Goal: Transaction & Acquisition: Obtain resource

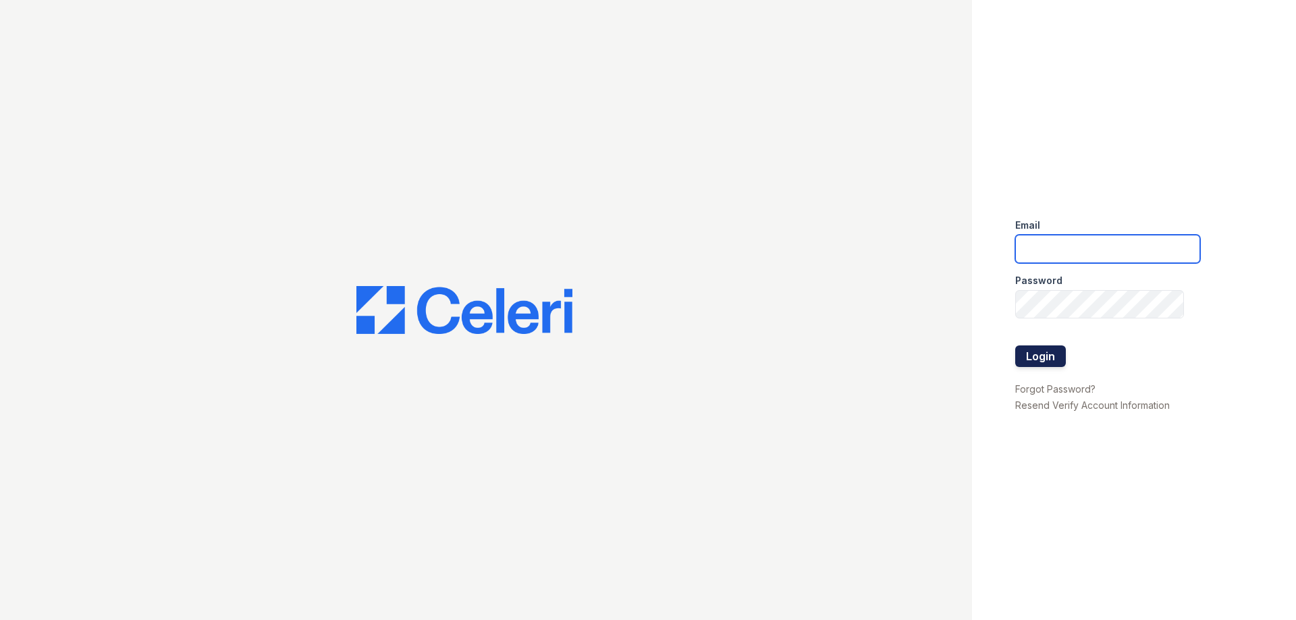
type input "[EMAIL_ADDRESS][DOMAIN_NAME]"
click at [1052, 360] on button "Login" at bounding box center [1040, 357] width 51 height 22
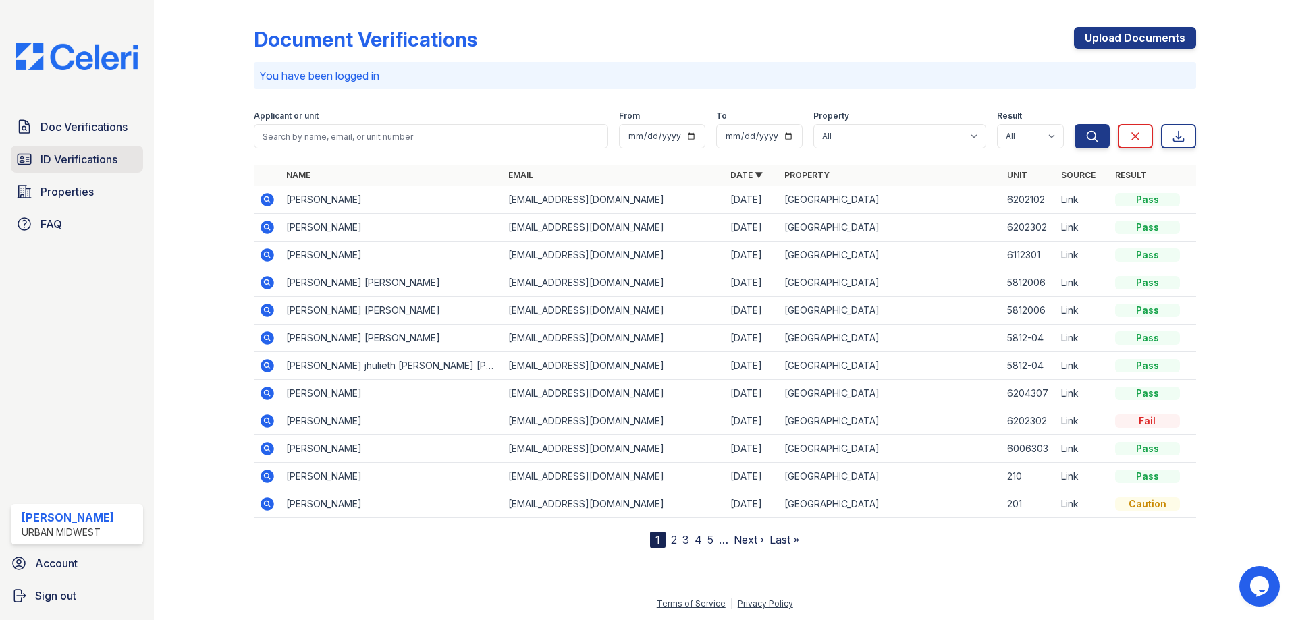
click at [97, 163] on span "ID Verifications" at bounding box center [79, 159] width 77 height 16
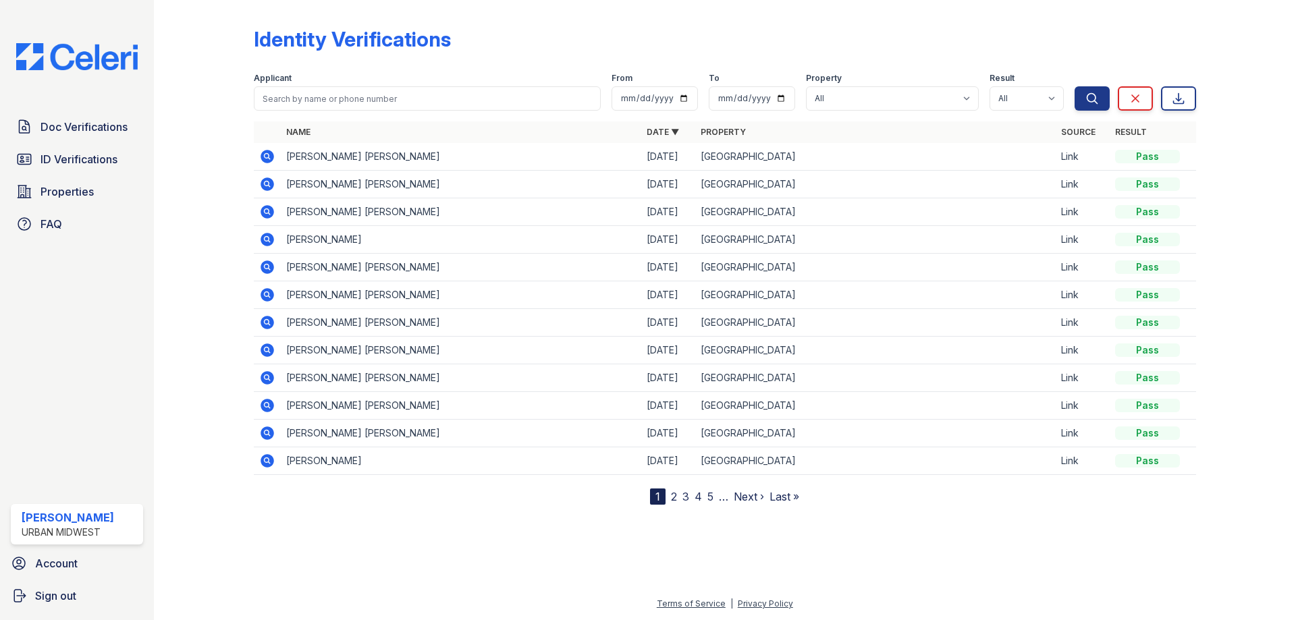
click at [267, 187] on icon at bounding box center [268, 185] width 14 height 14
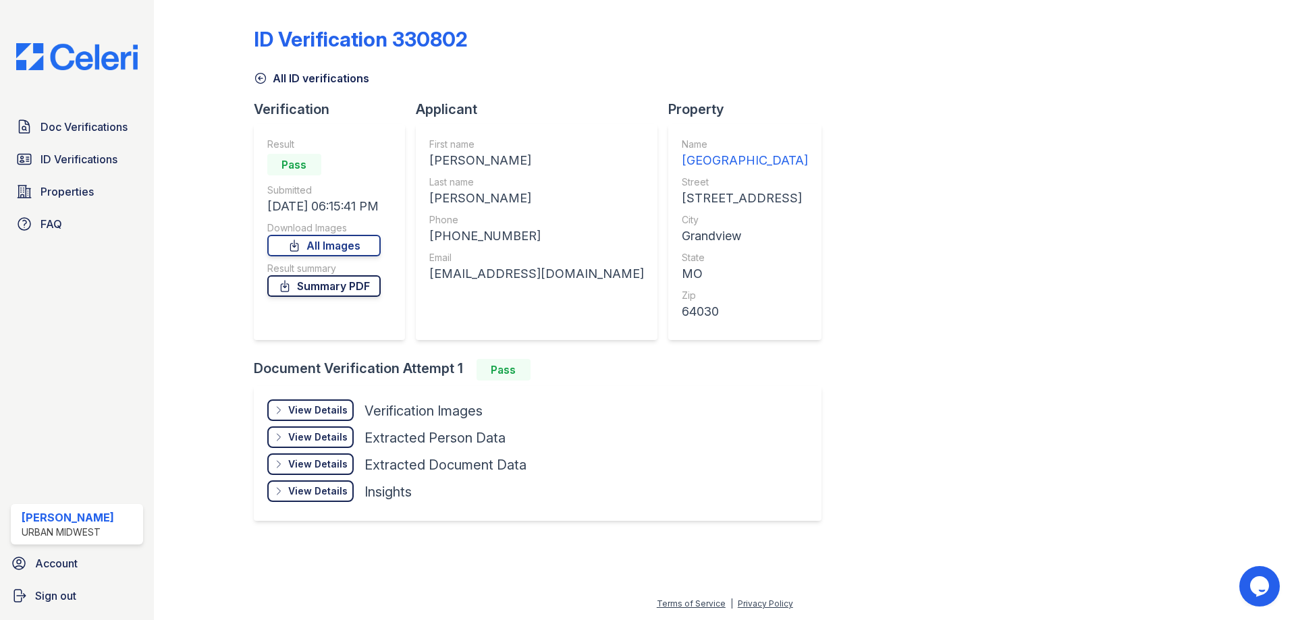
click at [336, 281] on link "Summary PDF" at bounding box center [323, 286] width 113 height 22
click at [325, 411] on div "View Details" at bounding box center [317, 411] width 59 height 14
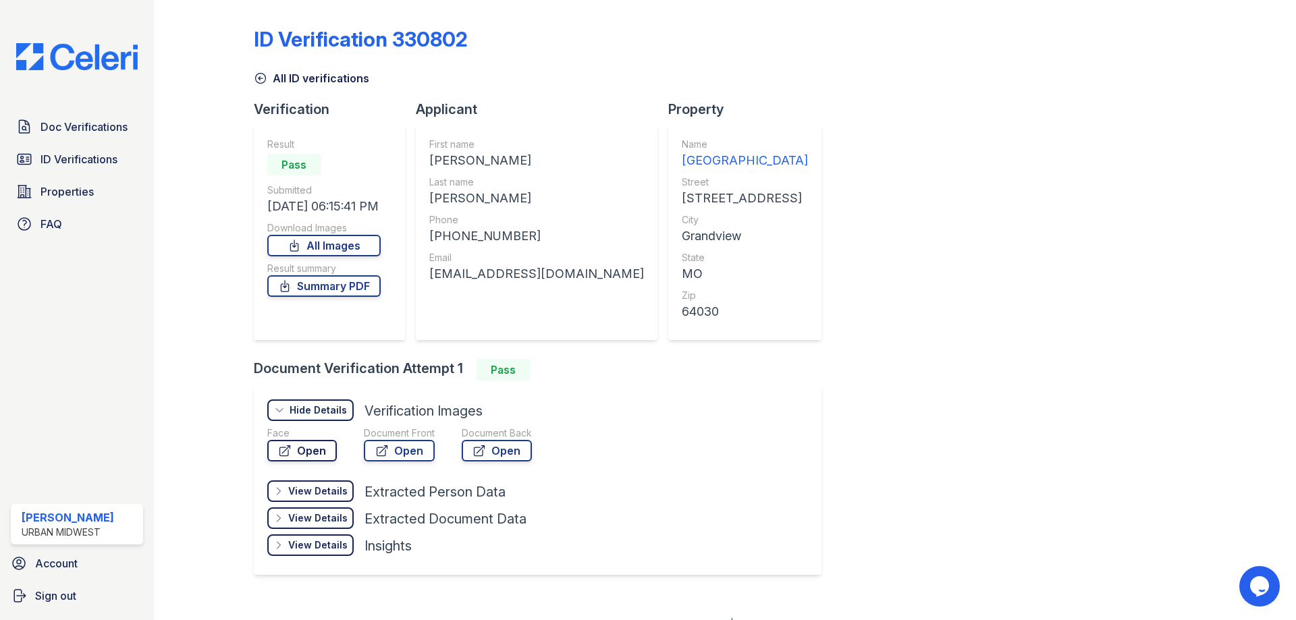
click at [320, 451] on link "Open" at bounding box center [302, 451] width 70 height 22
click at [105, 120] on span "Doc Verifications" at bounding box center [84, 127] width 87 height 16
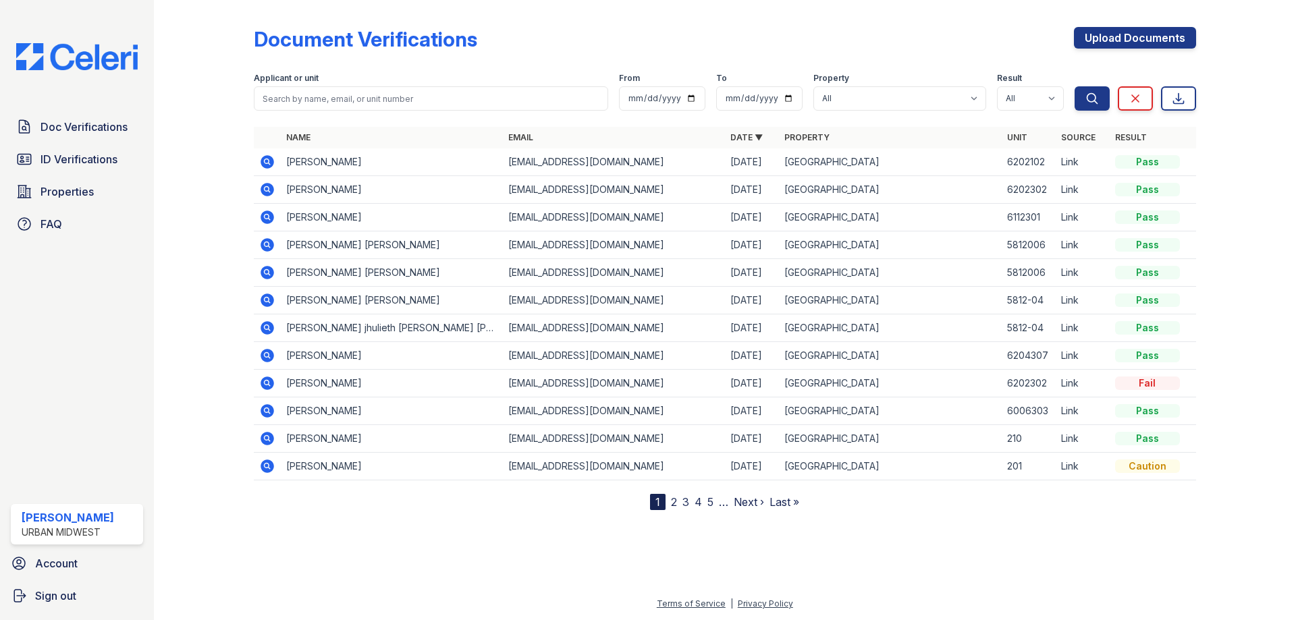
click at [267, 162] on icon at bounding box center [266, 160] width 3 height 3
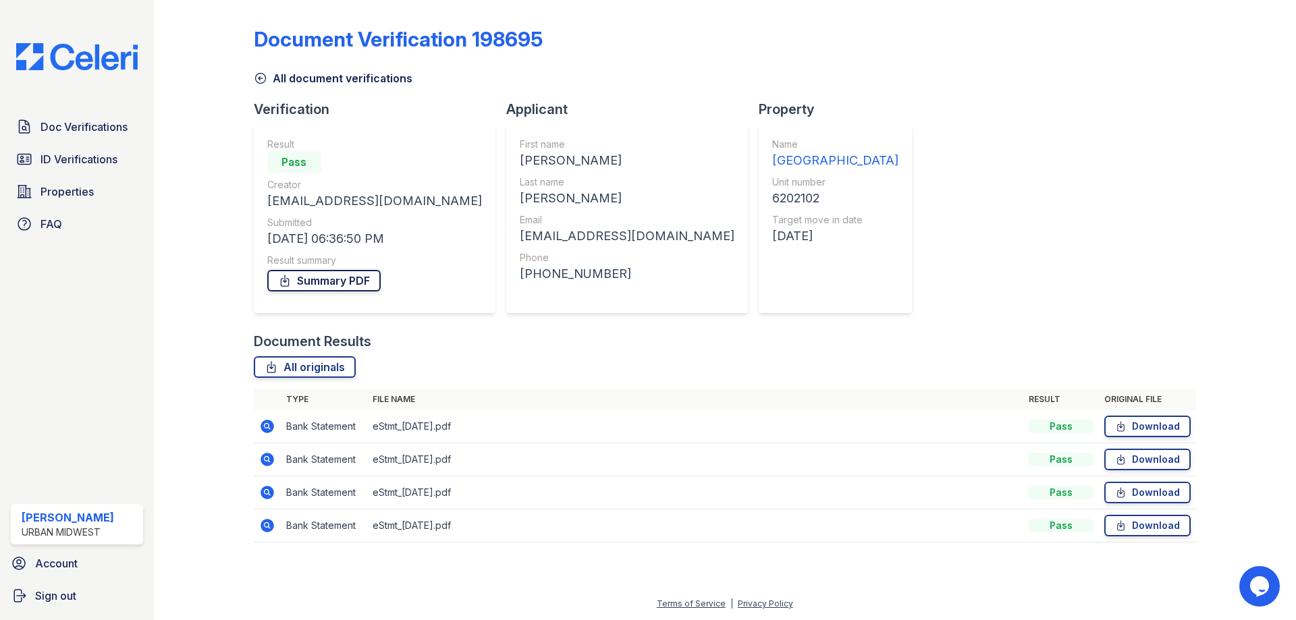
click at [353, 280] on link "Summary PDF" at bounding box center [323, 281] width 113 height 22
click at [1141, 425] on link "Download" at bounding box center [1147, 427] width 86 height 22
click at [1148, 465] on link "Download" at bounding box center [1147, 460] width 86 height 22
click at [1148, 493] on link "Download" at bounding box center [1147, 493] width 86 height 22
click at [1141, 525] on link "Download" at bounding box center [1147, 526] width 86 height 22
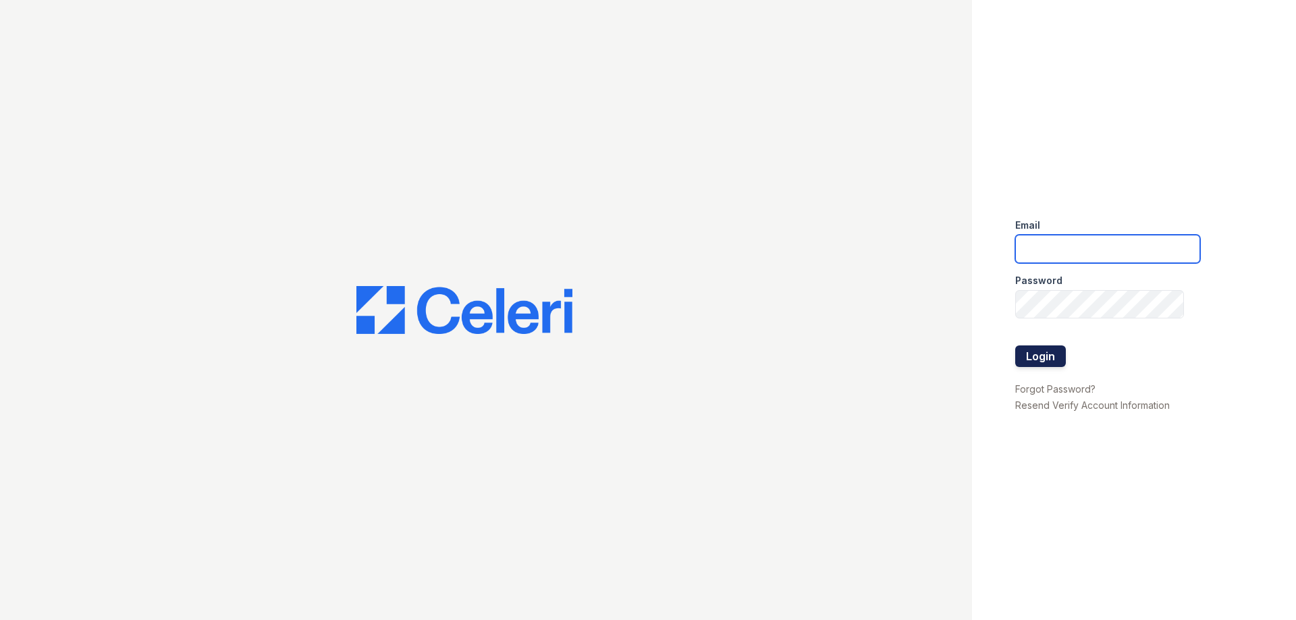
type input "[EMAIL_ADDRESS][DOMAIN_NAME]"
click at [1036, 350] on button "Login" at bounding box center [1040, 357] width 51 height 22
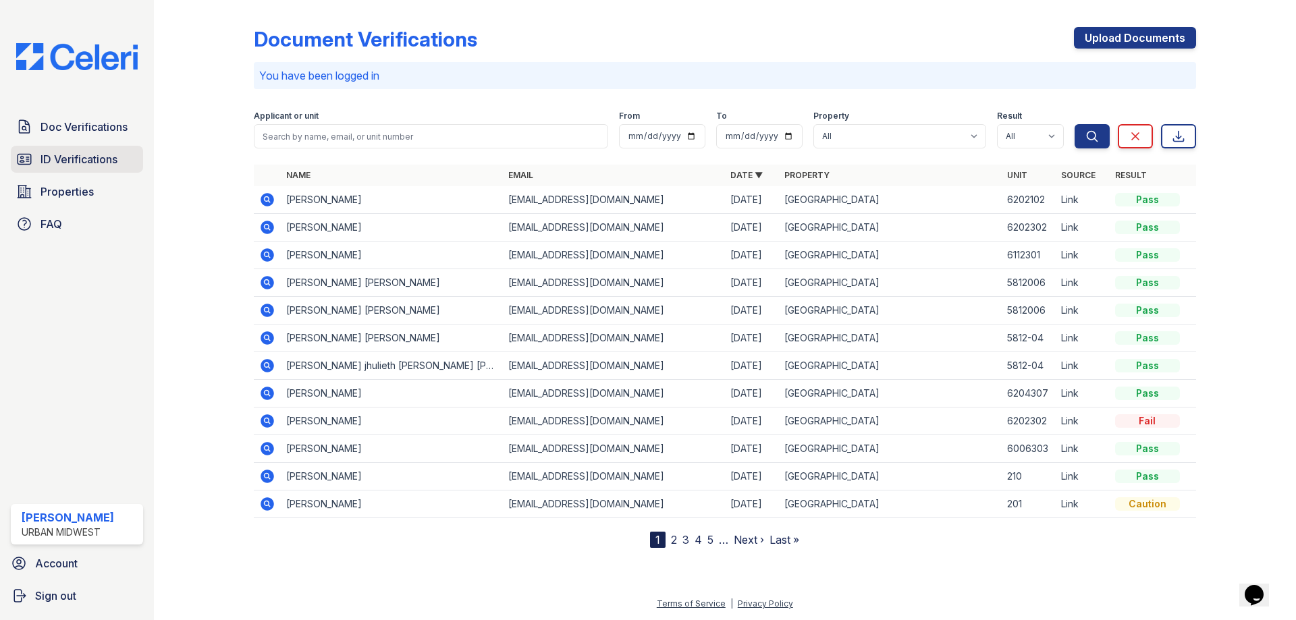
click at [76, 161] on span "ID Verifications" at bounding box center [79, 159] width 77 height 16
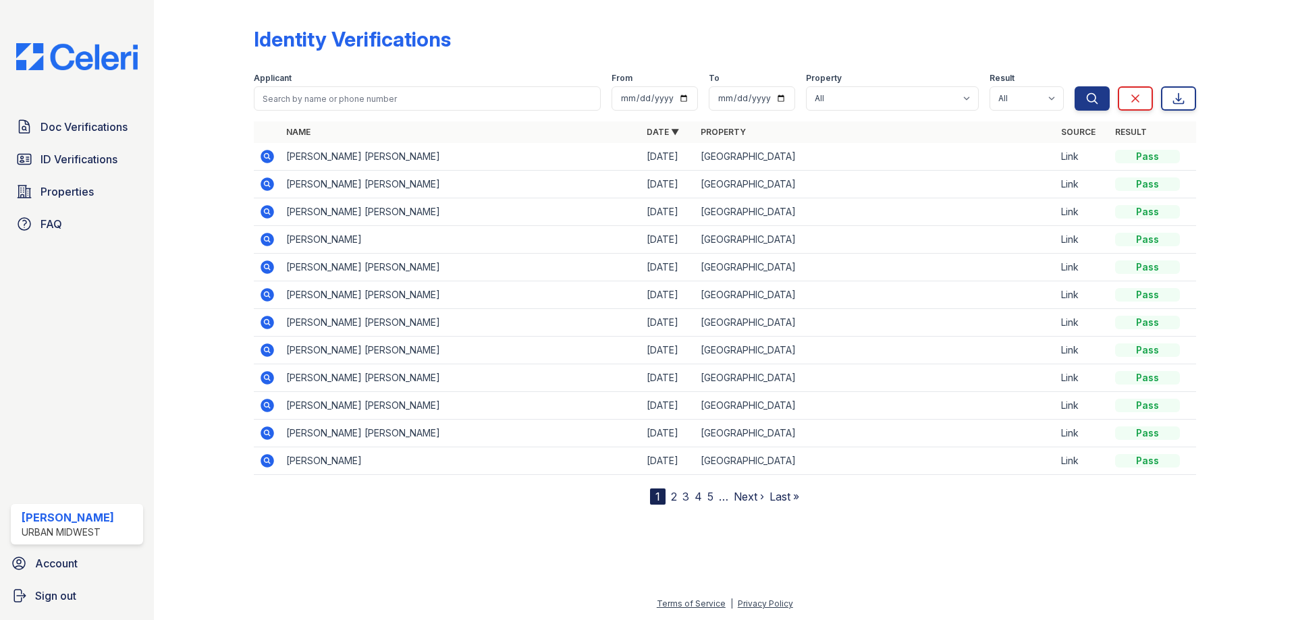
click at [267, 158] on icon at bounding box center [267, 157] width 16 height 16
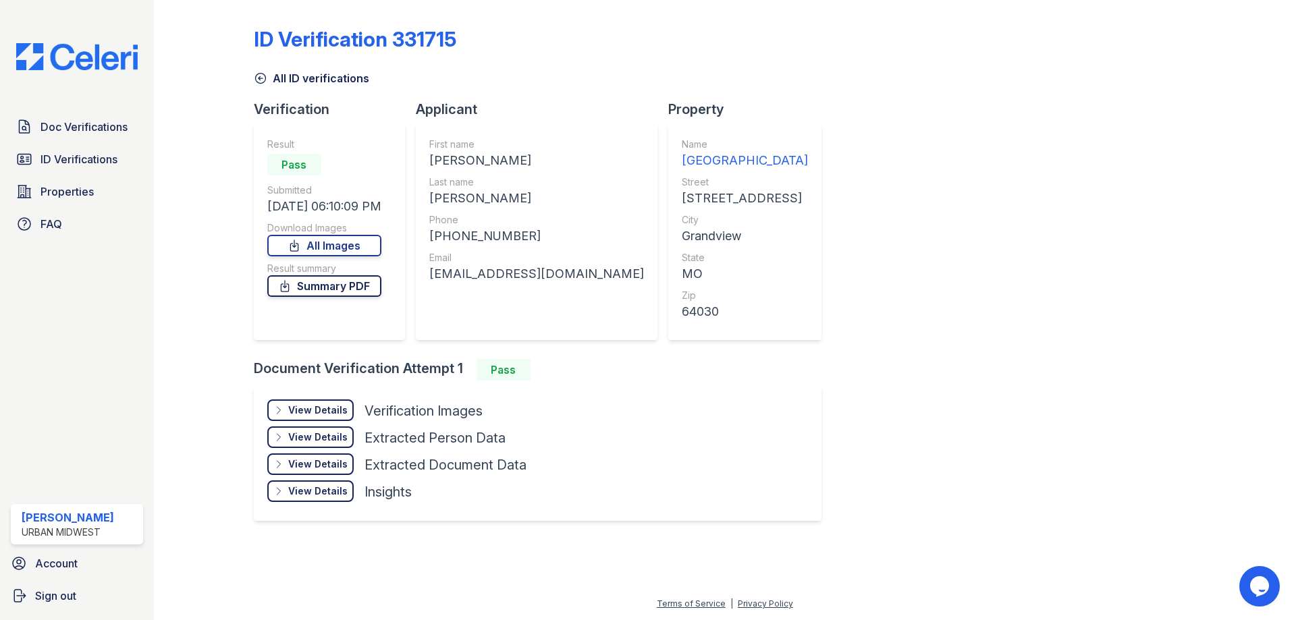
click at [344, 289] on link "Summary PDF" at bounding box center [324, 286] width 114 height 22
click at [1141, 47] on div "ID Verification 331715" at bounding box center [725, 44] width 942 height 35
click at [343, 401] on div "View Details Details" at bounding box center [310, 411] width 86 height 22
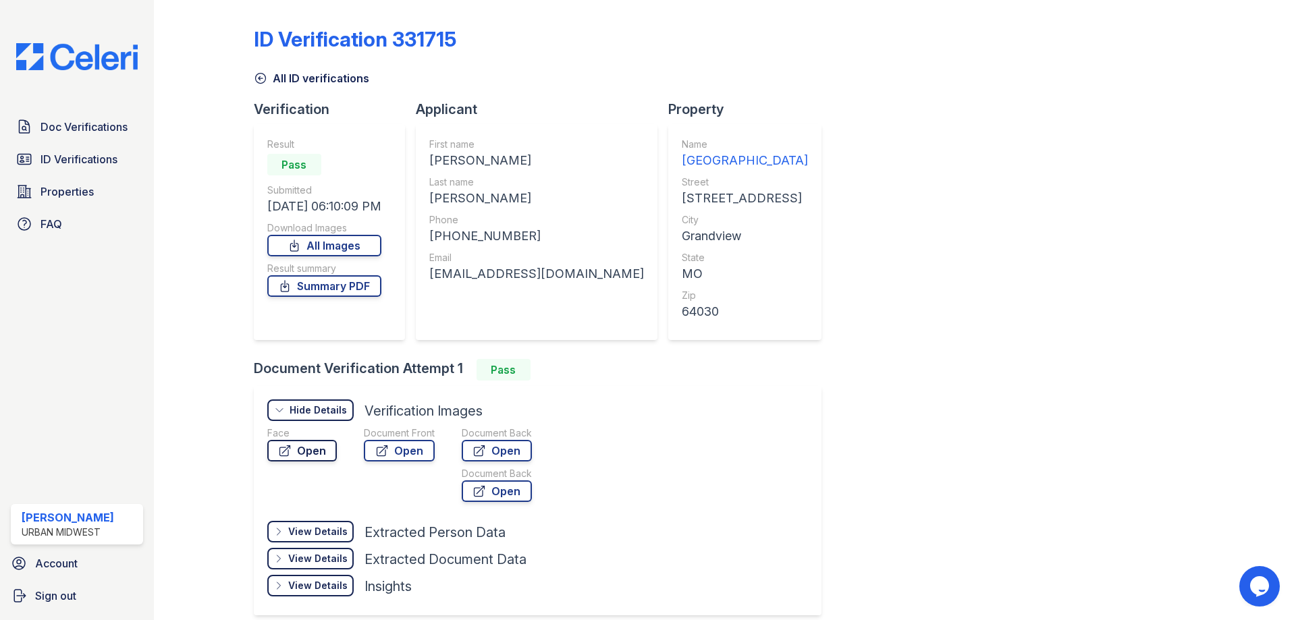
click at [294, 454] on link "Open" at bounding box center [302, 451] width 70 height 22
click at [86, 130] on span "Doc Verifications" at bounding box center [84, 127] width 87 height 16
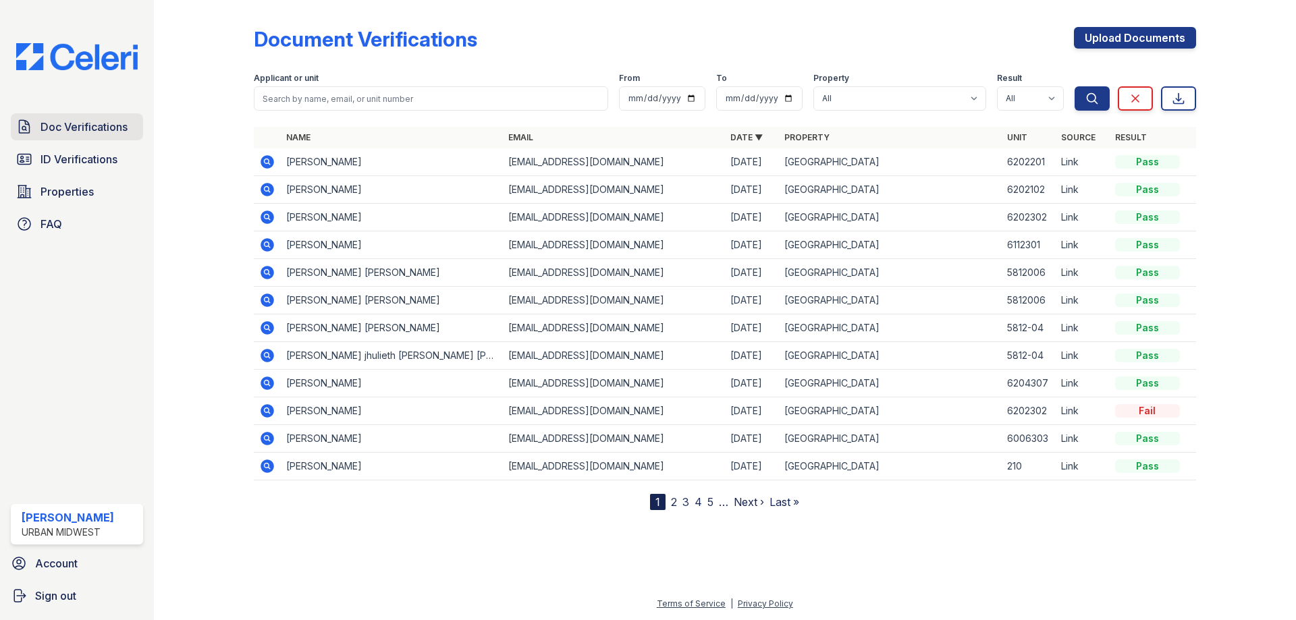
click at [72, 128] on span "Doc Verifications" at bounding box center [84, 127] width 87 height 16
click at [269, 166] on icon at bounding box center [268, 162] width 14 height 14
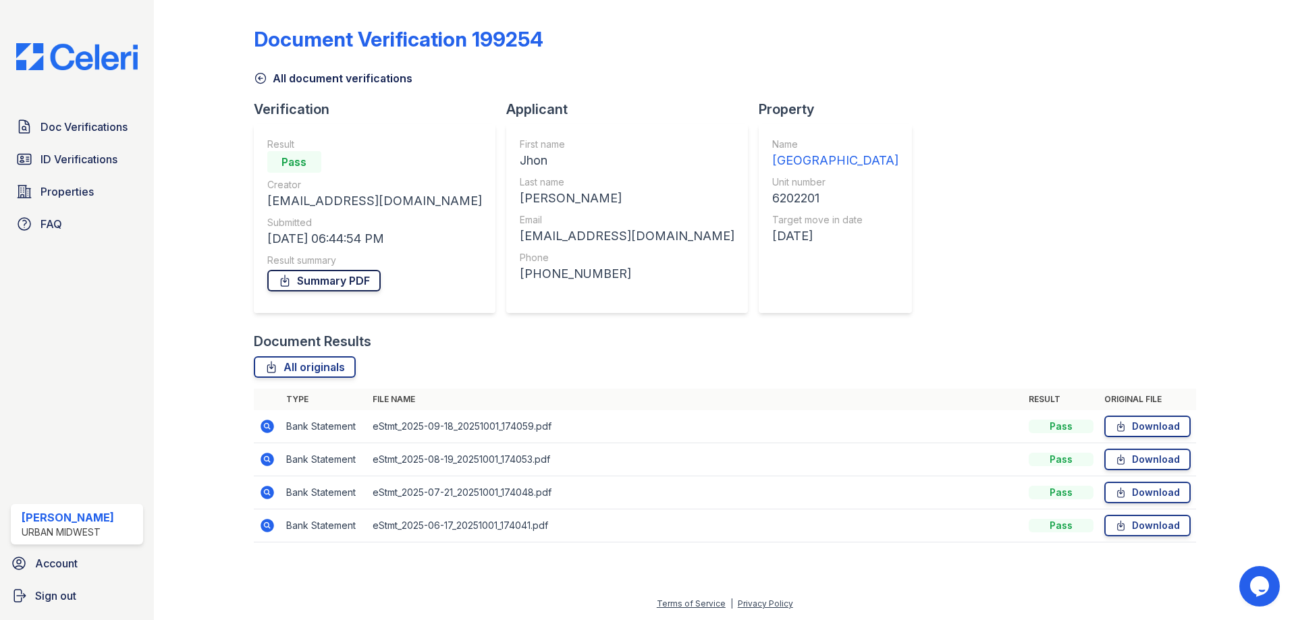
click at [336, 279] on link "Summary PDF" at bounding box center [323, 281] width 113 height 22
click at [1135, 427] on link "Download" at bounding box center [1147, 427] width 86 height 22
click at [1140, 459] on link "Download" at bounding box center [1147, 460] width 86 height 22
click at [1151, 489] on link "Download" at bounding box center [1147, 493] width 86 height 22
click at [1155, 529] on link "Download" at bounding box center [1147, 526] width 86 height 22
